Goal: Browse casually: Explore the website without a specific task or goal

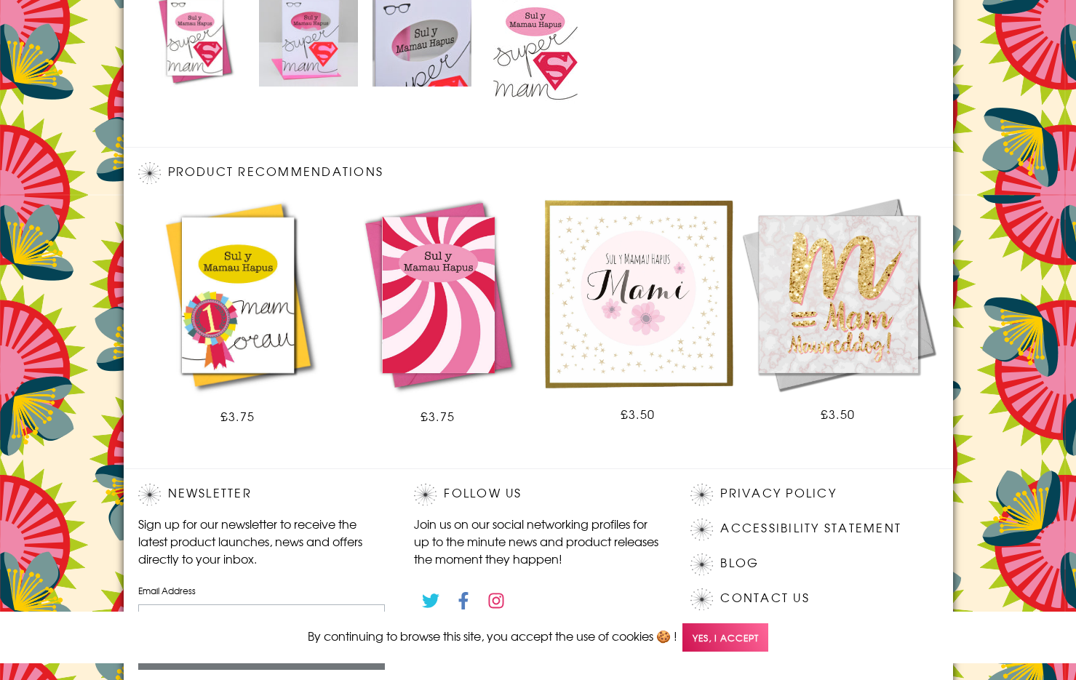
scroll to position [840, 0]
